Goal: Task Accomplishment & Management: Manage account settings

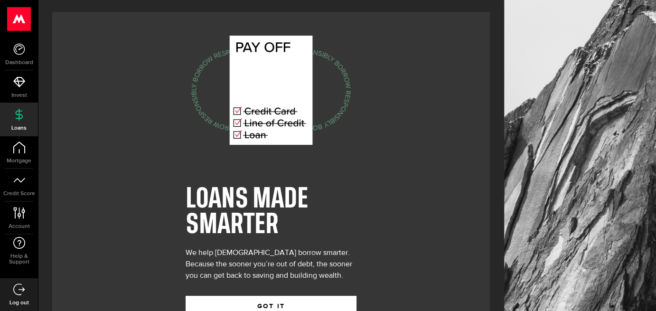
scroll to position [32, 0]
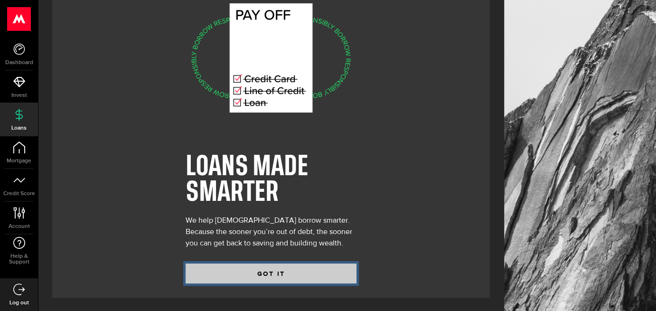
click at [261, 276] on button "GOT IT" at bounding box center [271, 273] width 171 height 20
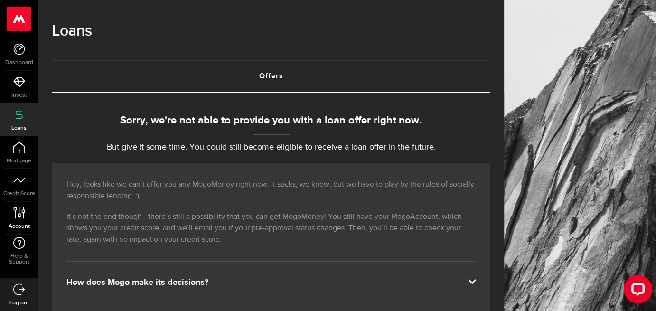
click at [20, 225] on span "Account" at bounding box center [19, 227] width 38 height 6
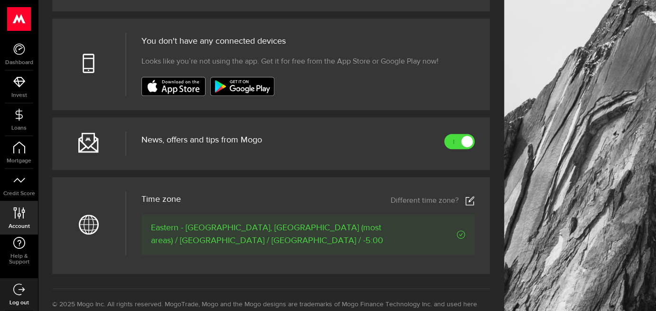
scroll to position [346, 0]
click at [18, 187] on link "Credit Score" at bounding box center [19, 185] width 38 height 32
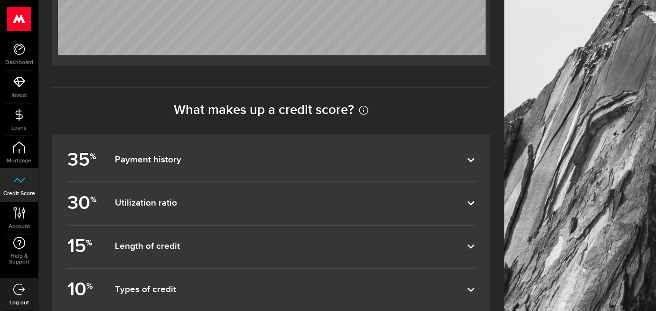
scroll to position [513, 0]
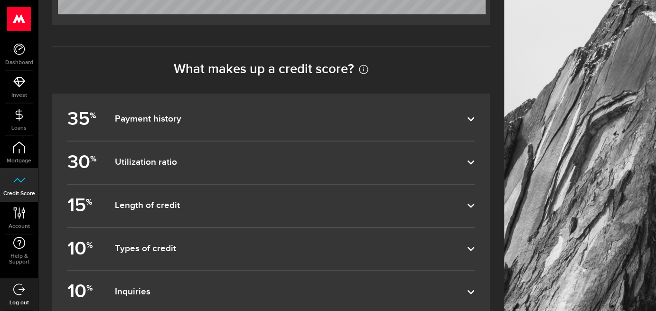
click at [234, 119] on dfn "Payment history" at bounding box center [291, 118] width 352 height 11
click at [0, 0] on input "35 % Payment history" at bounding box center [0, 0] width 0 height 0
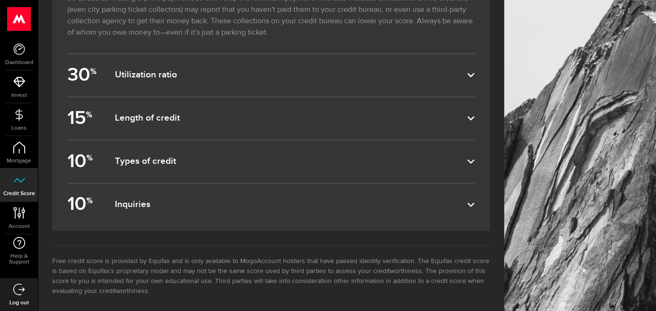
scroll to position [685, 0]
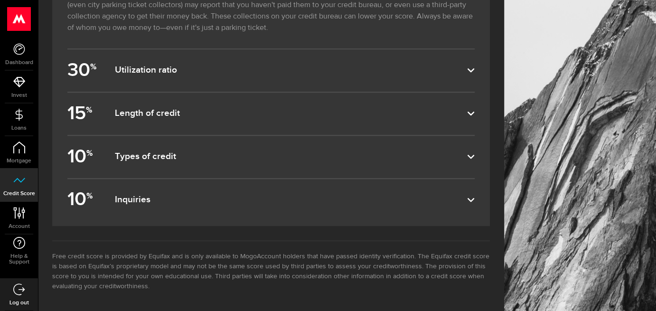
click at [202, 143] on label "10 % Types of credit" at bounding box center [270, 157] width 407 height 42
click at [0, 0] on input "10 % Types of credit" at bounding box center [0, 0] width 0 height 0
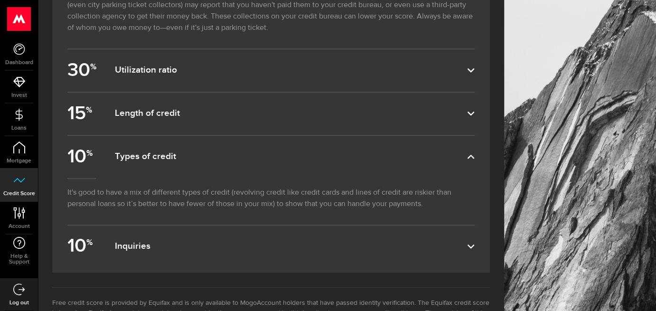
click at [202, 143] on label "10 % Types of credit" at bounding box center [270, 157] width 407 height 42
click at [0, 0] on input "10 % Types of credit" at bounding box center [0, 0] width 0 height 0
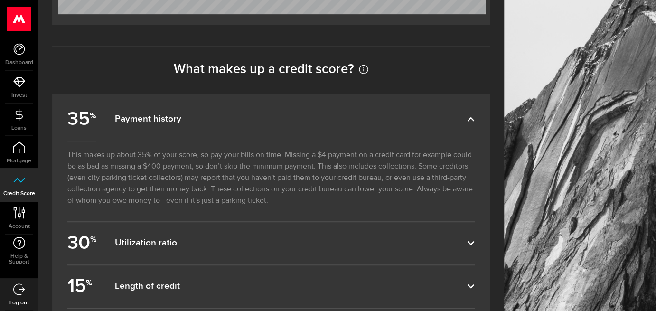
scroll to position [512, 0]
click at [475, 122] on icon at bounding box center [471, 120] width 8 height 8
click at [0, 0] on input "35 % Payment history" at bounding box center [0, 0] width 0 height 0
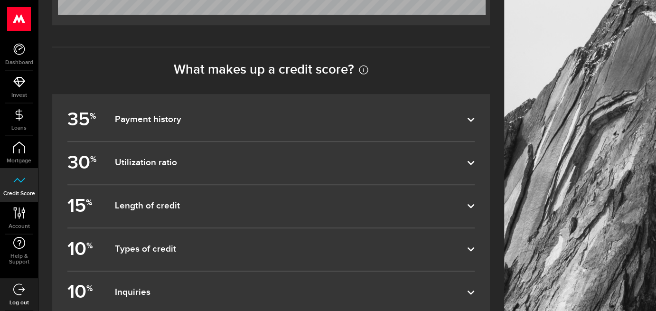
scroll to position [605, 0]
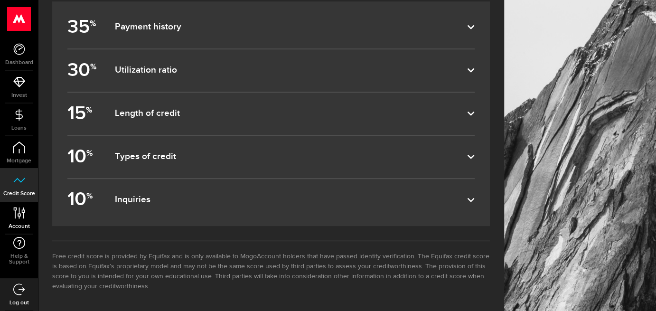
click at [23, 217] on use at bounding box center [18, 212] width 11 height 11
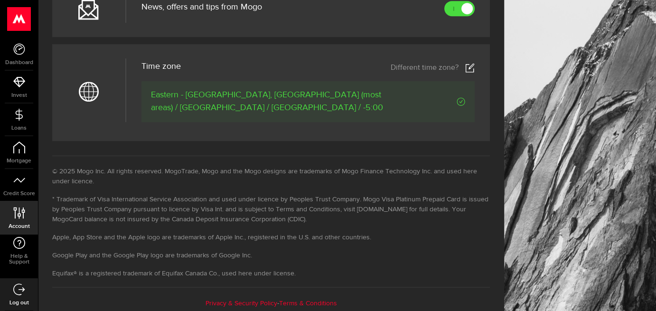
scroll to position [480, 0]
click at [21, 250] on link "Help & Support" at bounding box center [19, 250] width 38 height 33
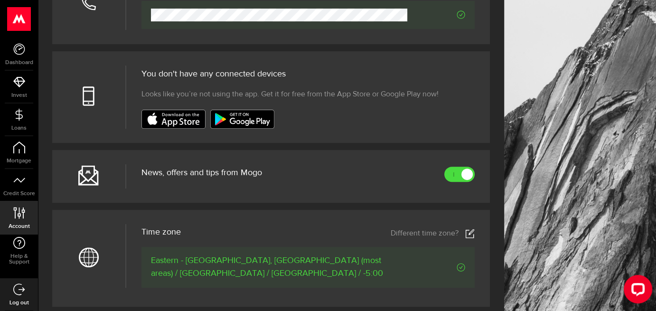
scroll to position [314, 0]
click at [472, 170] on div at bounding box center [467, 173] width 9 height 9
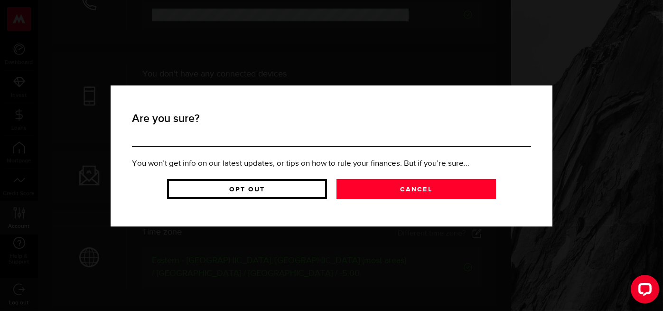
click at [293, 187] on link "Opt Out" at bounding box center [247, 189] width 160 height 20
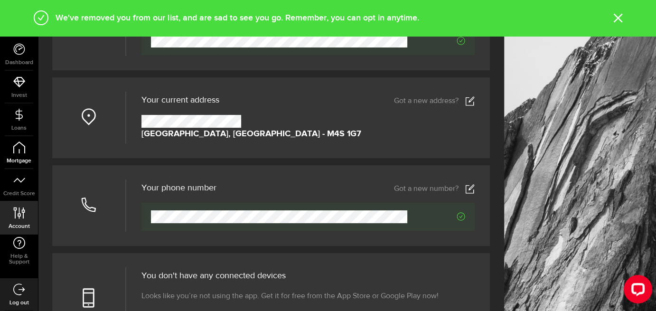
scroll to position [116, 0]
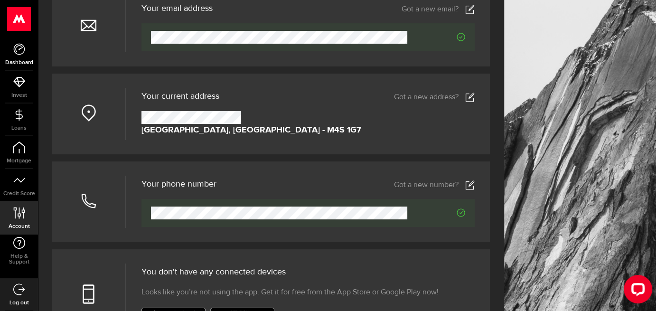
click at [15, 50] on use at bounding box center [18, 48] width 11 height 11
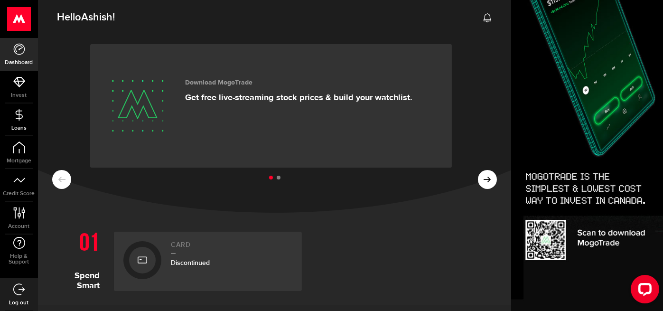
click at [19, 121] on link "Loans" at bounding box center [19, 119] width 38 height 32
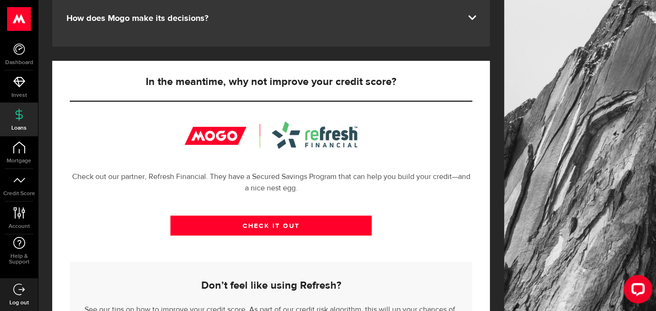
scroll to position [346, 0]
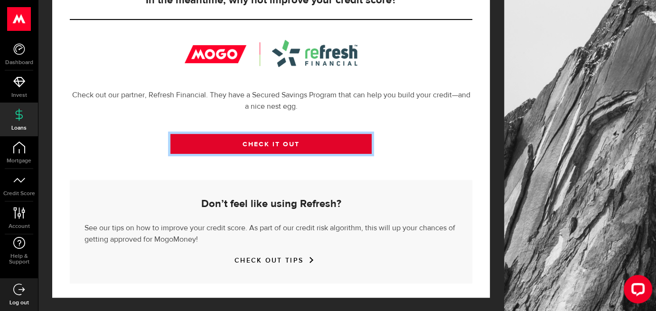
click at [229, 146] on link "CHECK IT OUT" at bounding box center [270, 144] width 201 height 20
